Goal: Feedback & Contribution: Leave review/rating

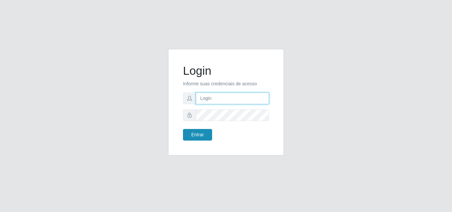
type input "[EMAIL_ADDRESS][DOMAIN_NAME]"
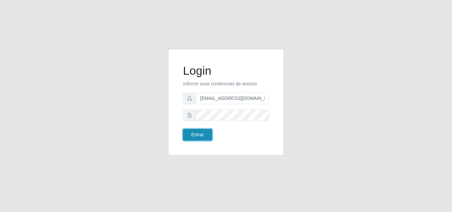
click at [201, 135] on button "Entrar" at bounding box center [197, 135] width 29 height 12
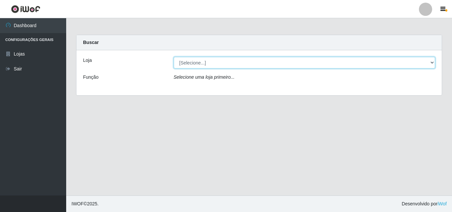
click at [391, 61] on select "[Selecione...] Rede Potiguar 1 - Macaíba" at bounding box center [305, 63] width 262 height 12
select select "100"
click at [174, 57] on select "[Selecione...] Rede Potiguar 1 - Macaíba" at bounding box center [305, 63] width 262 height 12
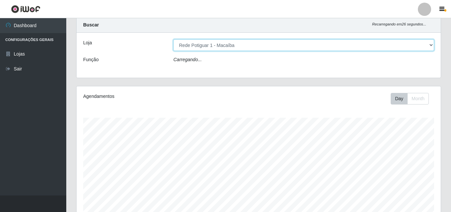
scroll to position [24, 0]
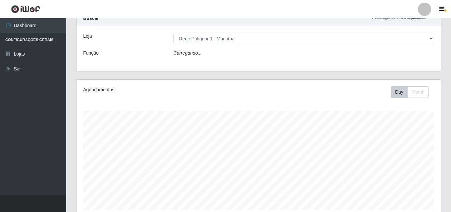
drag, startPoint x: 449, startPoint y: 128, endPoint x: 452, endPoint y: 171, distance: 42.8
click at [451, 171] on html "Perfil Alterar Senha Sair Dashboard Configurações Gerais Lojas Sair Carregando.…" at bounding box center [225, 165] width 451 height 379
drag, startPoint x: 450, startPoint y: 124, endPoint x: 444, endPoint y: 148, distance: 24.3
click at [444, 148] on div "Carregando... Buscar Recarregando em 23 segundos... Loja [Selecione...] Rede Po…" at bounding box center [258, 176] width 384 height 330
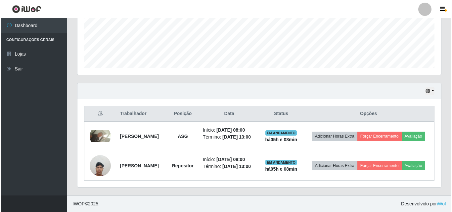
scroll to position [179, 0]
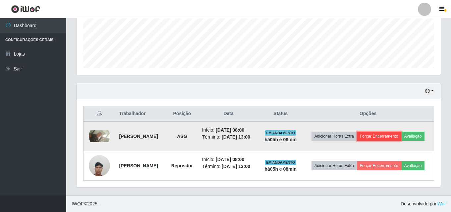
click at [392, 132] on button "Forçar Encerramento" at bounding box center [379, 136] width 44 height 9
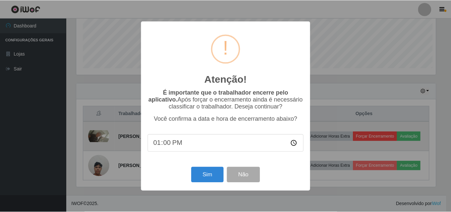
scroll to position [137, 361]
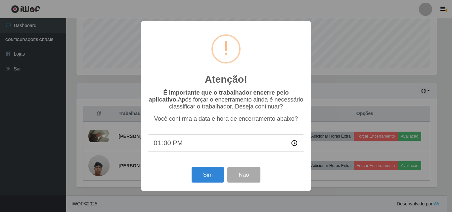
click at [371, 92] on div "Atenção! × É importante que o trabalhador encerre pelo aplicativo. Após forçar …" at bounding box center [226, 106] width 452 height 212
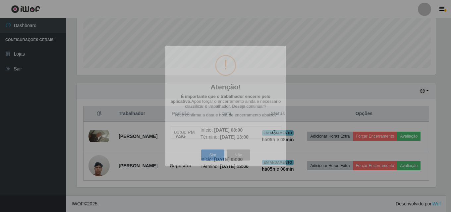
scroll to position [137, 364]
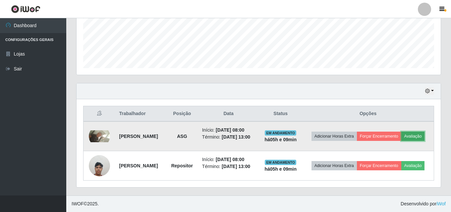
click at [401, 132] on button "Avaliação" at bounding box center [413, 136] width 24 height 9
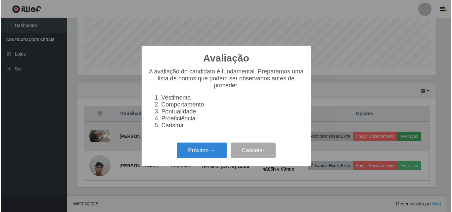
scroll to position [137, 361]
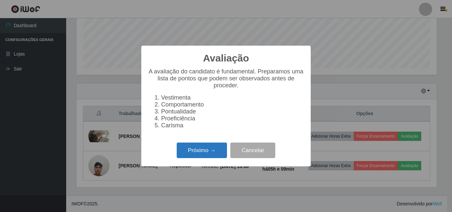
click at [199, 155] on button "Próximo →" at bounding box center [202, 151] width 50 height 16
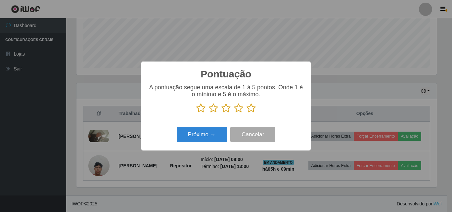
scroll to position [331033, 330810]
click at [252, 108] on icon at bounding box center [251, 108] width 9 height 10
click at [247, 113] on input "radio" at bounding box center [247, 113] width 0 height 0
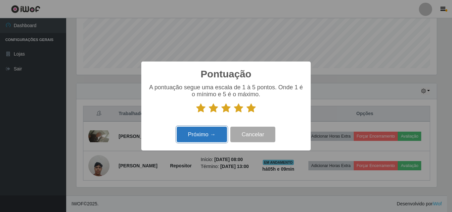
click at [203, 132] on button "Próximo →" at bounding box center [202, 135] width 50 height 16
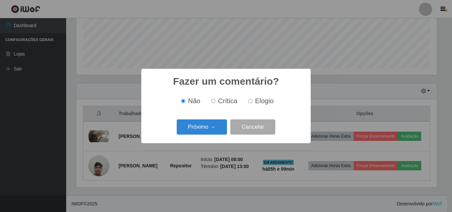
click at [249, 101] on input "Elogio" at bounding box center [250, 101] width 4 height 4
radio input "true"
click at [201, 129] on button "Próximo →" at bounding box center [202, 128] width 50 height 16
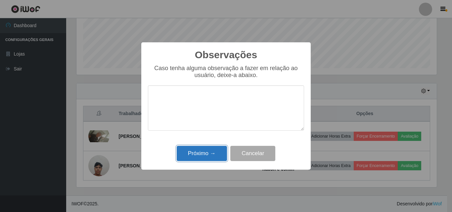
click at [211, 152] on button "Próximo →" at bounding box center [202, 154] width 50 height 16
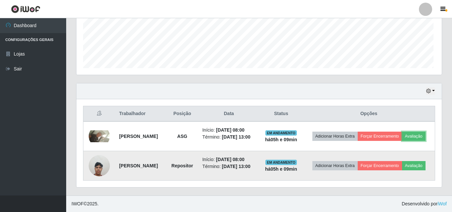
scroll to position [137, 364]
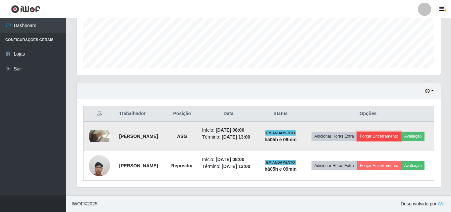
click at [399, 132] on button "Forçar Encerramento" at bounding box center [379, 136] width 44 height 9
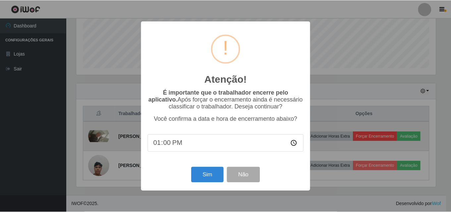
scroll to position [137, 361]
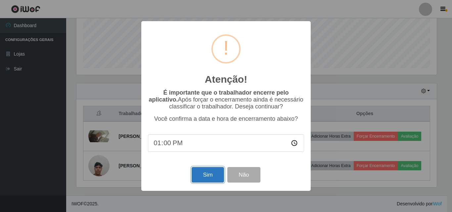
click at [207, 176] on button "Sim" at bounding box center [208, 175] width 32 height 16
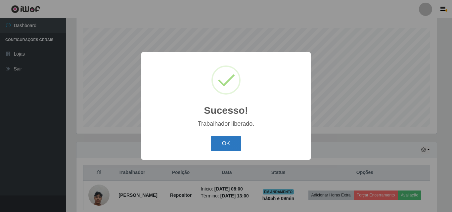
click at [229, 141] on button "OK" at bounding box center [226, 144] width 31 height 16
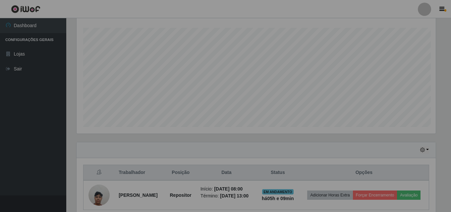
scroll to position [137, 364]
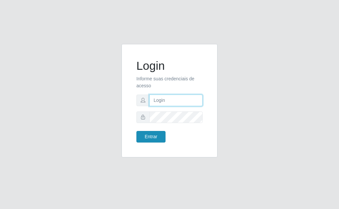
type input "[EMAIL_ADDRESS][DOMAIN_NAME]"
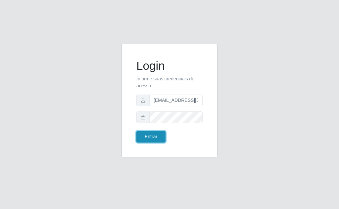
click at [155, 131] on button "Entrar" at bounding box center [150, 137] width 29 height 12
click at [158, 133] on button "Entrar" at bounding box center [150, 137] width 29 height 12
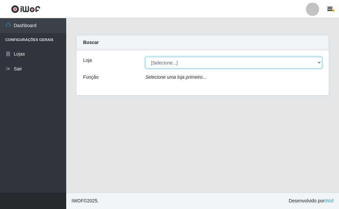
click at [296, 62] on select "[Selecione...] Rede Potiguar 1 - Macaíba" at bounding box center [233, 63] width 177 height 12
select select "100"
click at [145, 57] on select "[Selecione...] Rede Potiguar 1 - Macaíba" at bounding box center [233, 63] width 177 height 12
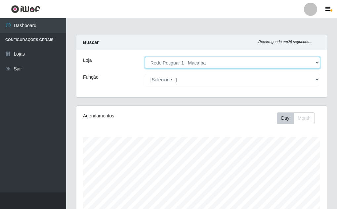
scroll to position [137, 251]
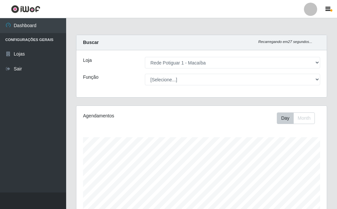
drag, startPoint x: 337, startPoint y: 96, endPoint x: 336, endPoint y: 103, distance: 6.8
click at [337, 130] on html "Perfil Alterar Senha Sair Dashboard Configurações Gerais Lojas Sair Carregando.…" at bounding box center [168, 188] width 337 height 377
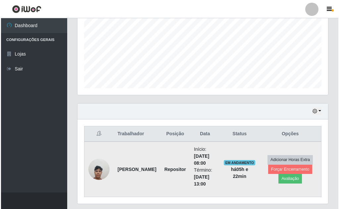
scroll to position [167, 0]
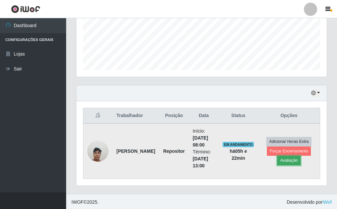
click at [287, 161] on button "Avaliação" at bounding box center [290, 160] width 24 height 9
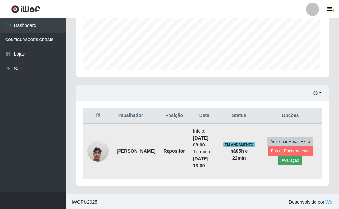
scroll to position [137, 247]
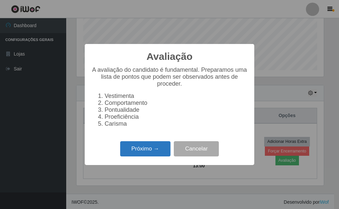
click at [139, 151] on button "Próximo →" at bounding box center [145, 149] width 50 height 16
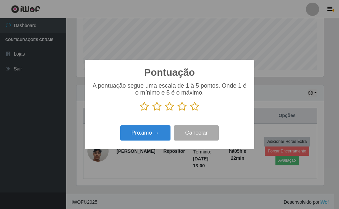
scroll to position [331033, 330923]
click at [195, 105] on icon at bounding box center [194, 107] width 9 height 10
click at [190, 112] on input "radio" at bounding box center [190, 112] width 0 height 0
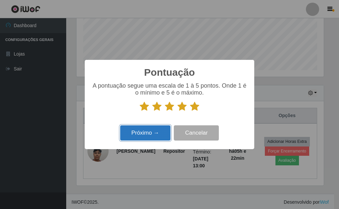
click at [145, 136] on button "Próximo →" at bounding box center [145, 134] width 50 height 16
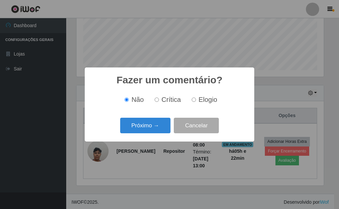
click at [192, 100] on input "Elogio" at bounding box center [194, 100] width 4 height 4
radio input "true"
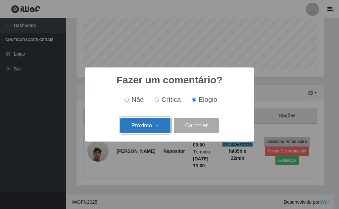
click at [148, 122] on button "Próximo →" at bounding box center [145, 126] width 50 height 16
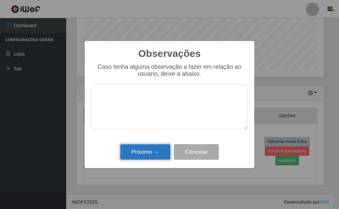
click at [139, 151] on button "Próximo →" at bounding box center [145, 152] width 50 height 16
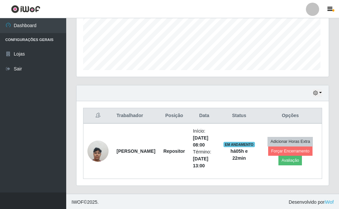
scroll to position [137, 251]
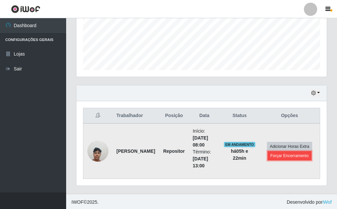
click at [287, 155] on button "Forçar Encerramento" at bounding box center [290, 155] width 44 height 9
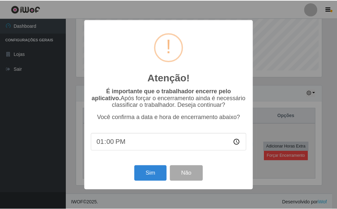
scroll to position [137, 247]
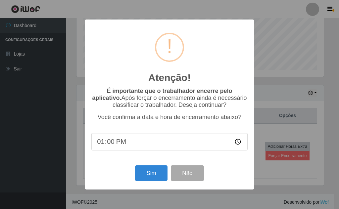
click at [287, 111] on div "Atenção! × É importante que o trabalhador encerre pelo aplicativo. Após forçar …" at bounding box center [169, 104] width 339 height 209
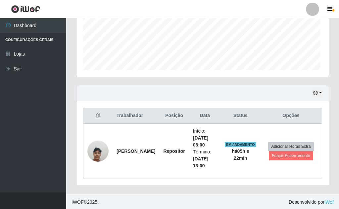
scroll to position [137, 251]
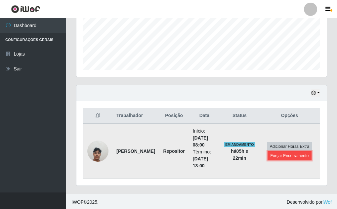
click at [280, 155] on button "Forçar Encerramento" at bounding box center [290, 155] width 44 height 9
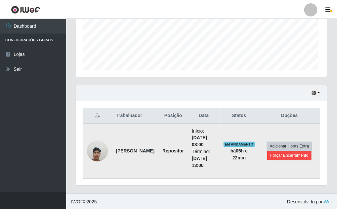
scroll to position [137, 247]
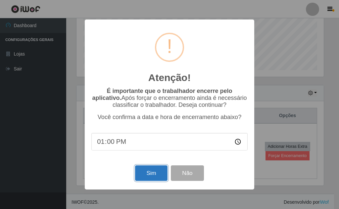
click at [152, 173] on button "Sim" at bounding box center [151, 174] width 32 height 16
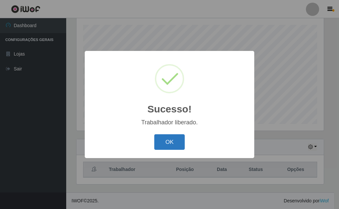
click at [171, 143] on button "OK" at bounding box center [169, 142] width 31 height 16
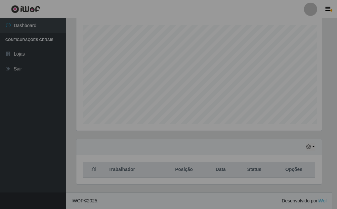
scroll to position [137, 251]
